Goal: Task Accomplishment & Management: Use online tool/utility

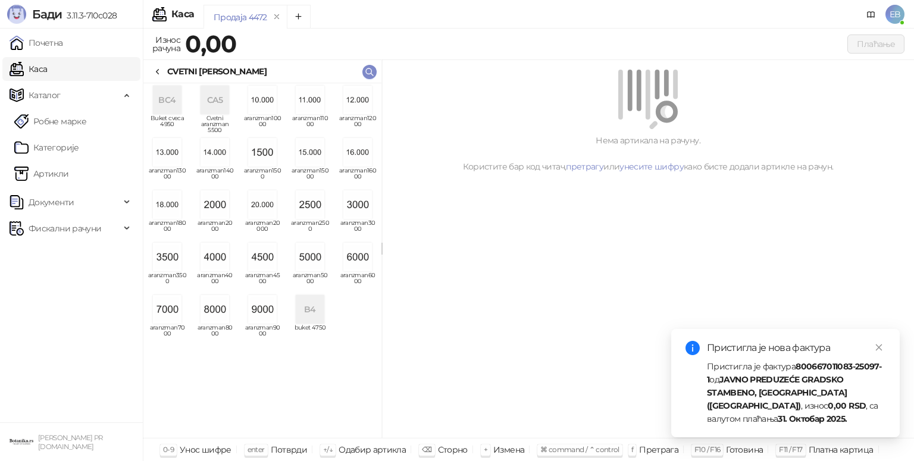
click at [266, 255] on img "grid" at bounding box center [262, 257] width 29 height 29
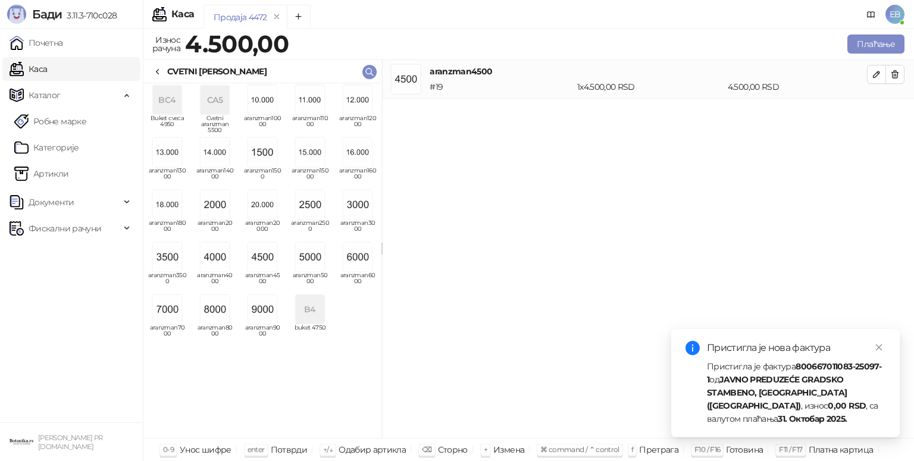
click at [162, 75] on icon at bounding box center [158, 72] width 10 height 10
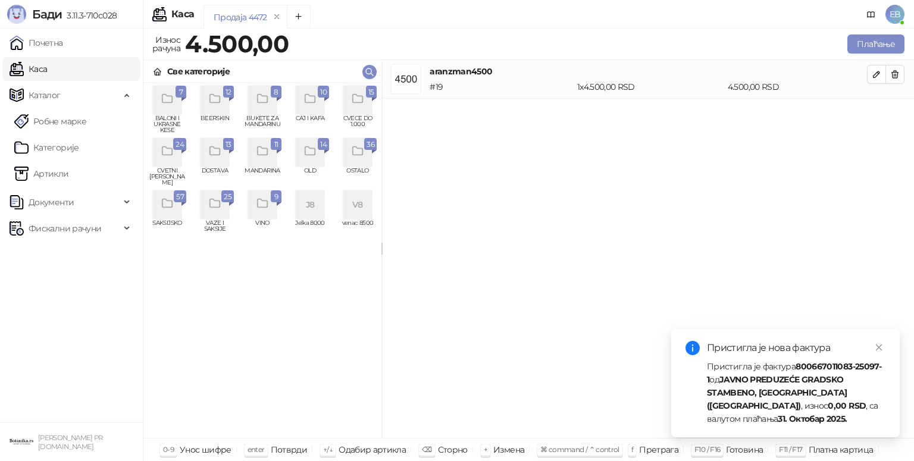
click at [359, 95] on icon "grid" at bounding box center [358, 99] width 14 height 14
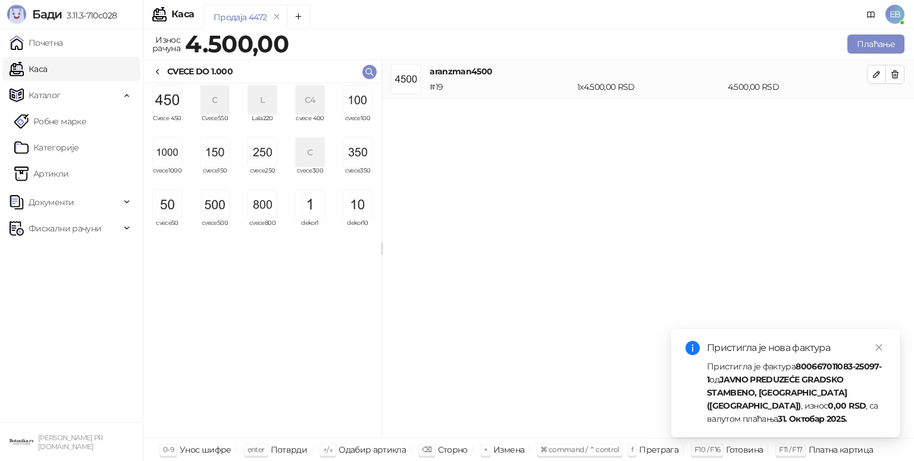
click at [265, 156] on img "grid" at bounding box center [262, 152] width 29 height 29
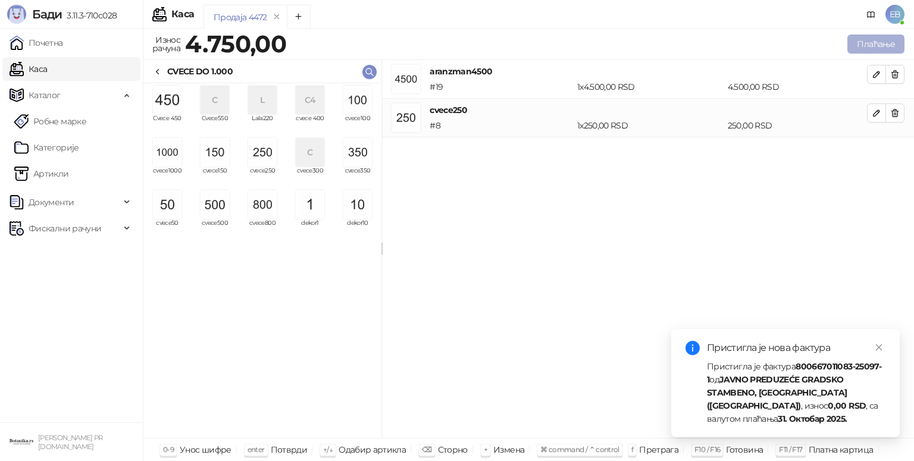
click at [879, 48] on button "Плаћање" at bounding box center [875, 44] width 57 height 19
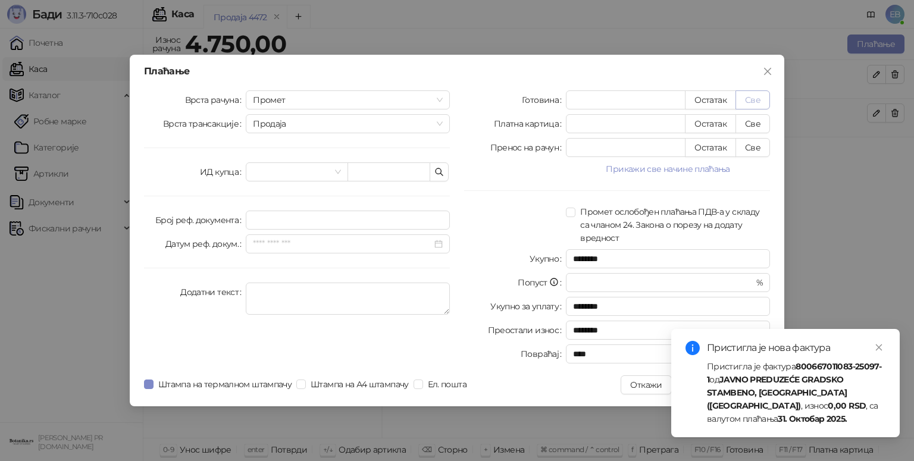
click at [754, 95] on button "Све" at bounding box center [752, 99] width 35 height 19
type input "****"
click at [877, 347] on icon "close" at bounding box center [878, 347] width 8 height 8
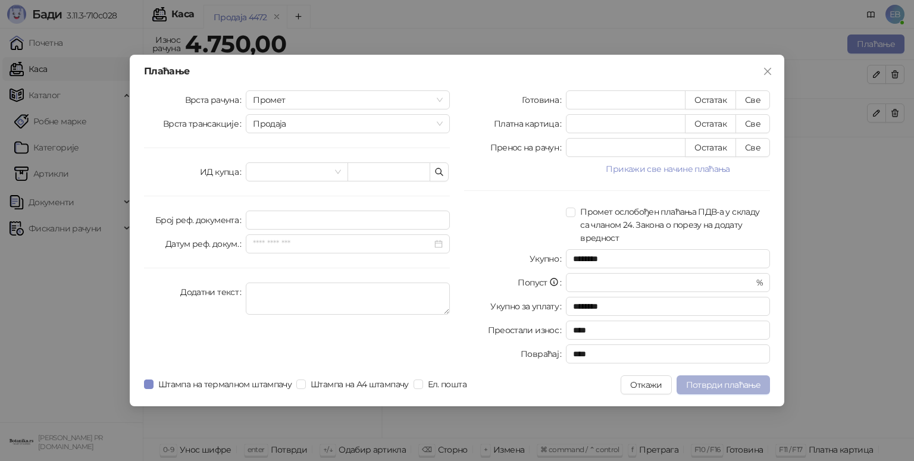
click at [737, 385] on span "Потврди плаћање" at bounding box center [723, 385] width 74 height 11
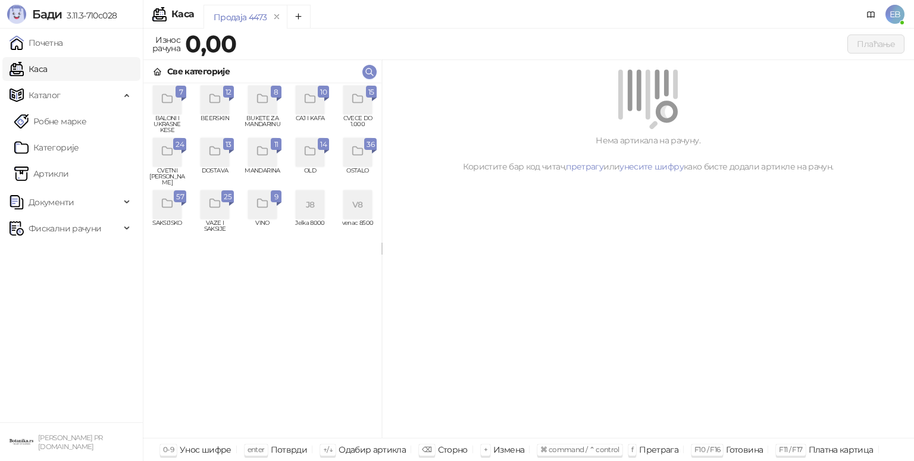
click at [362, 98] on icon "grid" at bounding box center [357, 99] width 10 height 8
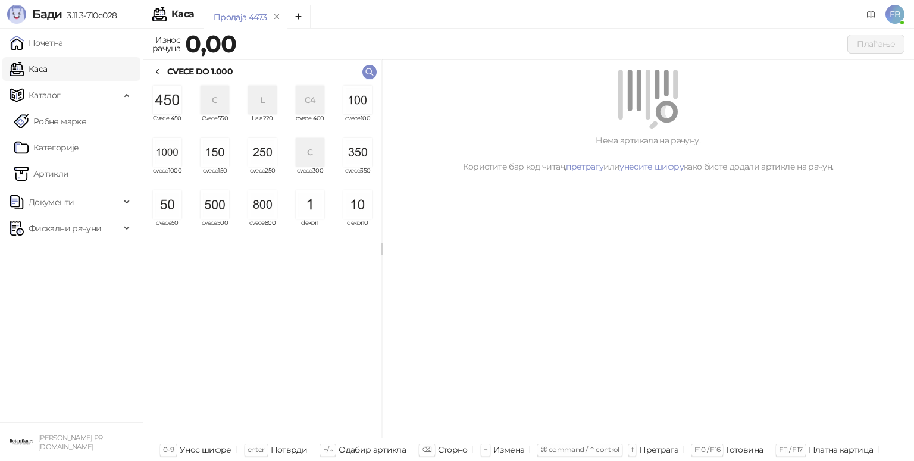
click at [173, 158] on img "grid" at bounding box center [167, 152] width 29 height 29
click at [171, 153] on img "grid" at bounding box center [167, 152] width 29 height 29
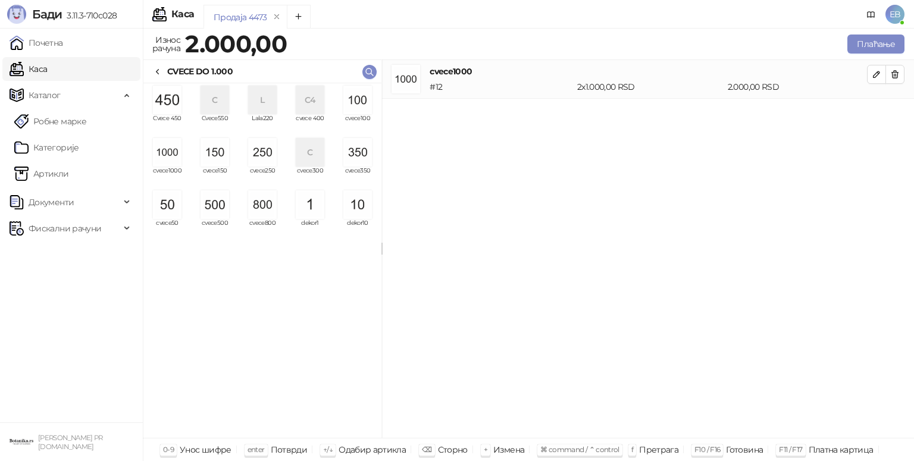
click at [264, 159] on img "grid" at bounding box center [262, 152] width 29 height 29
click at [173, 206] on img "grid" at bounding box center [167, 204] width 29 height 29
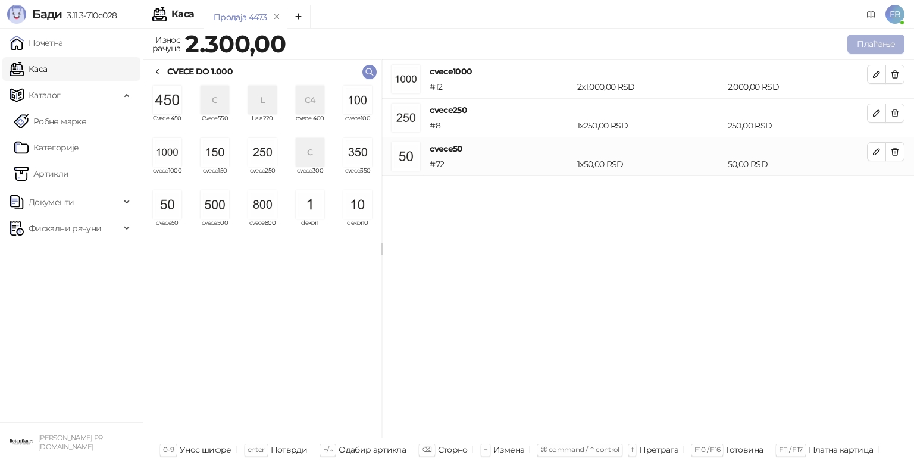
click at [865, 48] on button "Плаћање" at bounding box center [875, 44] width 57 height 19
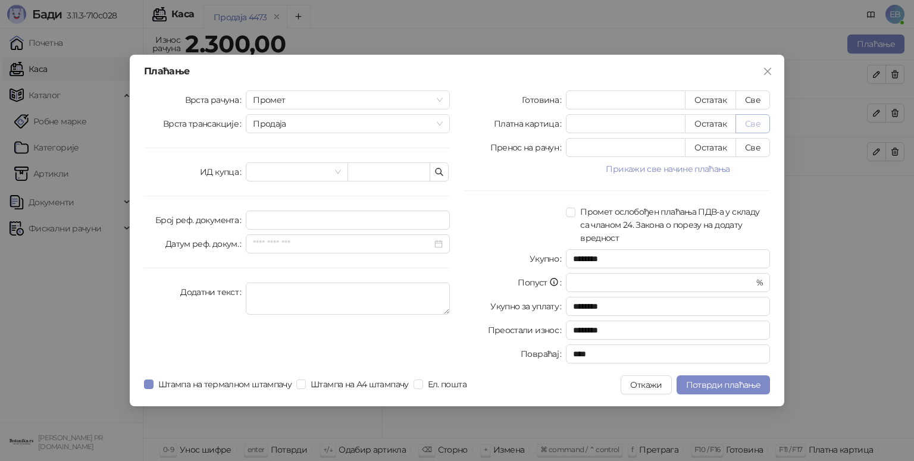
click at [760, 128] on button "Све" at bounding box center [752, 123] width 35 height 19
type input "****"
click at [740, 385] on span "Потврди плаћање" at bounding box center [723, 385] width 74 height 11
